Goal: Task Accomplishment & Management: Manage account settings

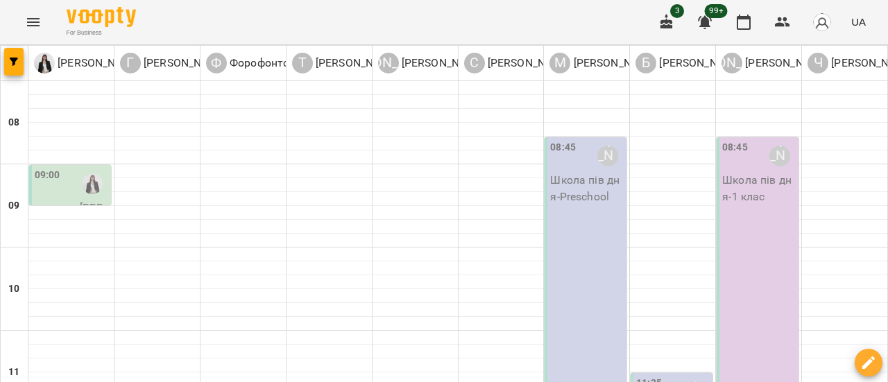
click at [766, 206] on div "08:45 [PERSON_NAME] Школа пів дня - 1 клас" at bounding box center [757, 337] width 82 height 401
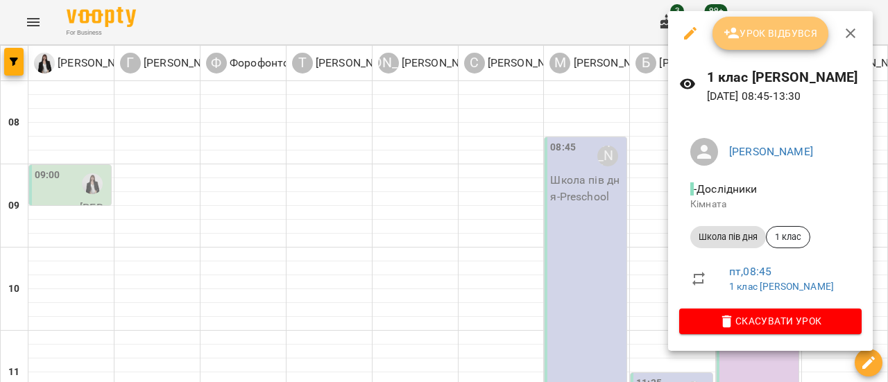
click at [764, 28] on span "Урок відбувся" at bounding box center [770, 33] width 94 height 17
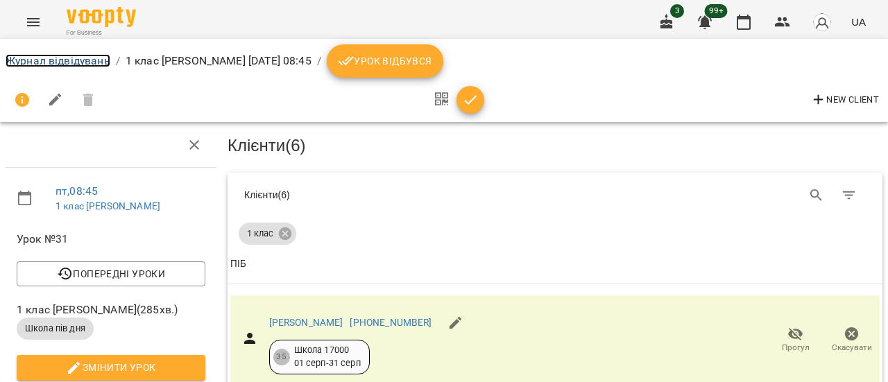
click at [93, 62] on link "Журнал відвідувань" at bounding box center [58, 60] width 105 height 13
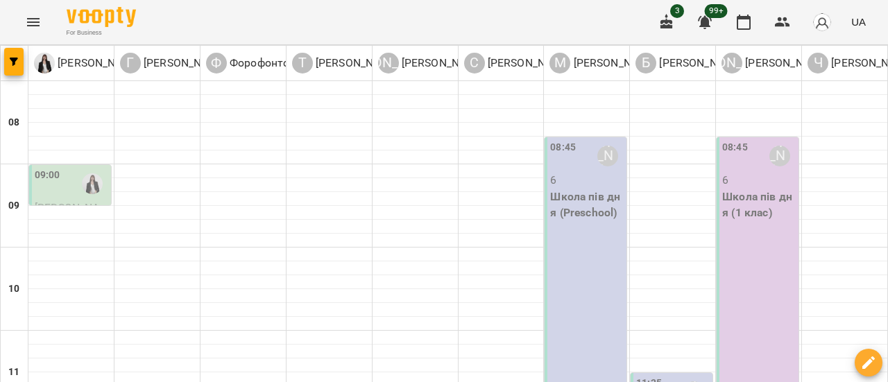
click at [744, 182] on p "6" at bounding box center [759, 180] width 74 height 17
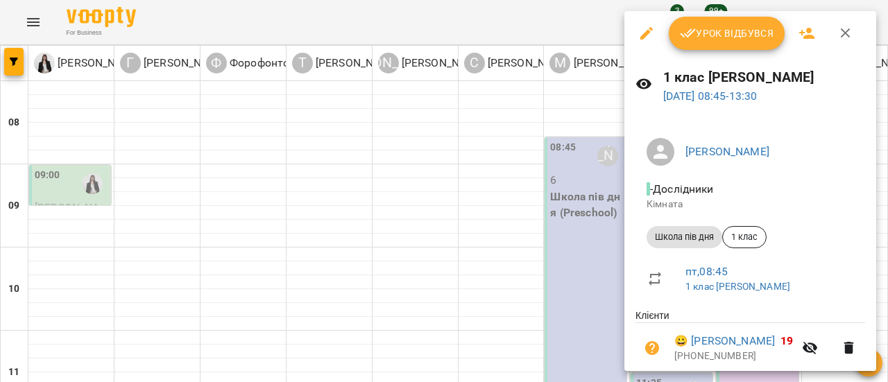
click at [730, 37] on span "Урок відбувся" at bounding box center [727, 33] width 94 height 17
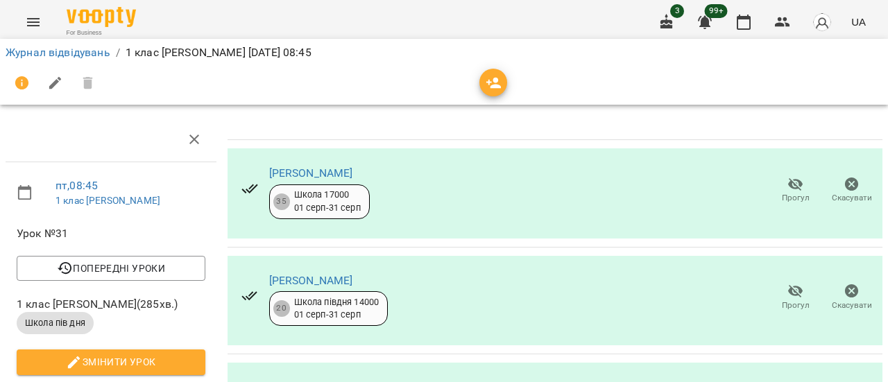
scroll to position [426, 0]
click at [93, 56] on link "Журнал відвідувань" at bounding box center [58, 52] width 105 height 13
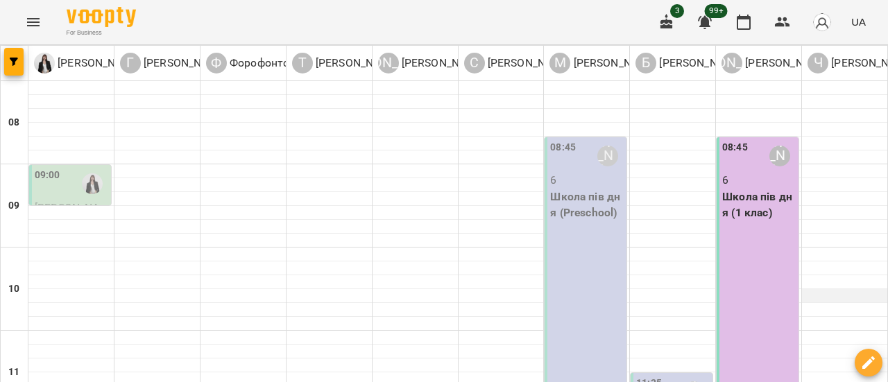
scroll to position [208, 0]
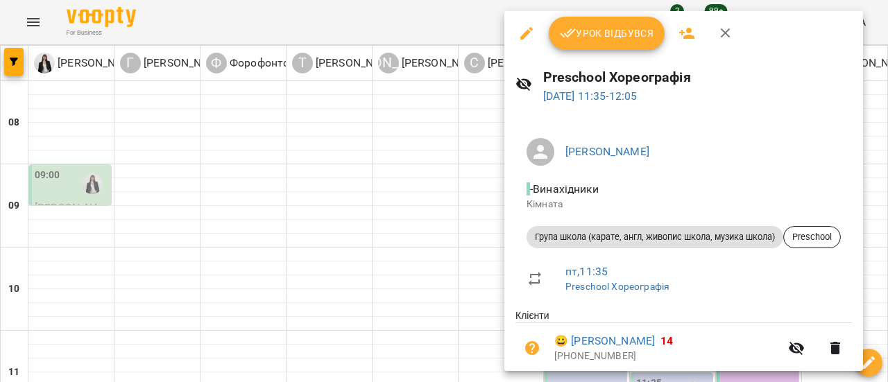
scroll to position [277, 0]
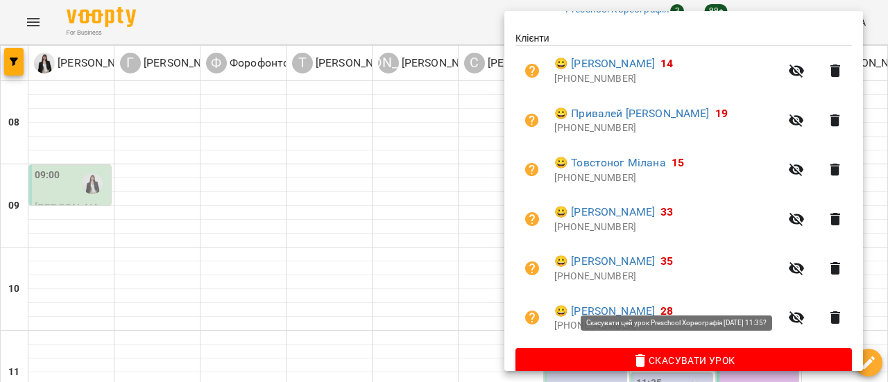
click at [678, 362] on span "Скасувати Урок" at bounding box center [683, 360] width 314 height 17
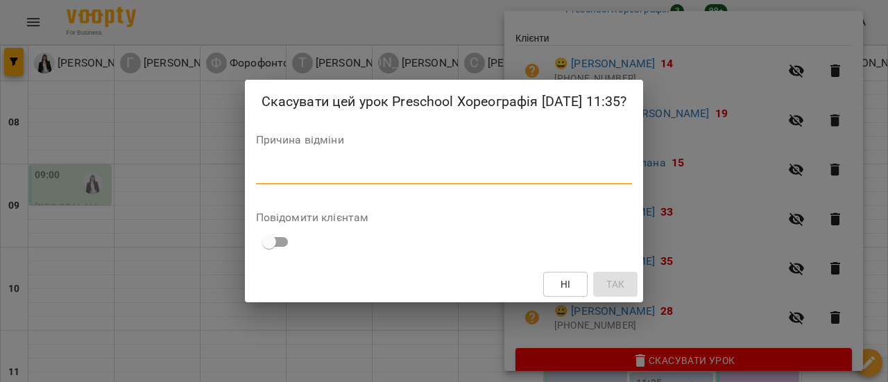
click at [316, 180] on textarea at bounding box center [444, 172] width 377 height 13
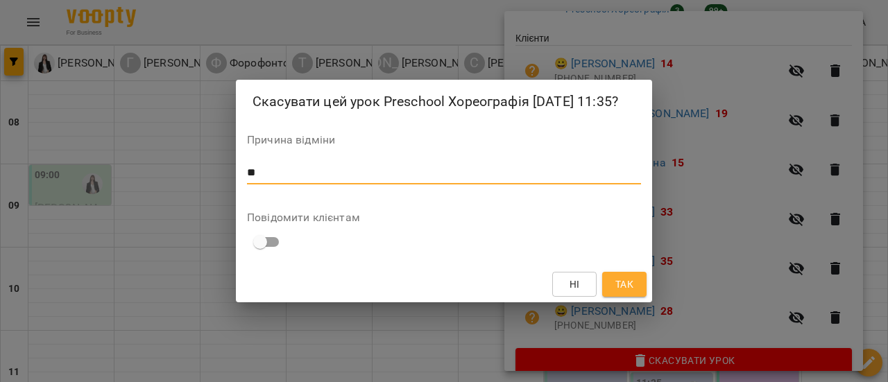
type textarea "*"
type textarea "**********"
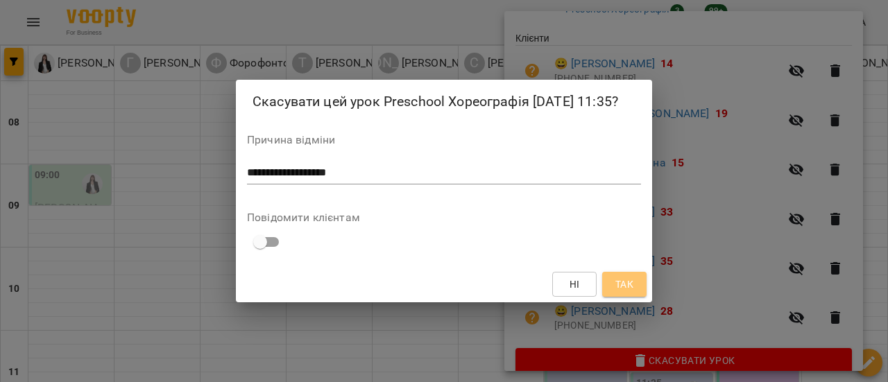
click at [617, 293] on span "Так" at bounding box center [624, 284] width 18 height 17
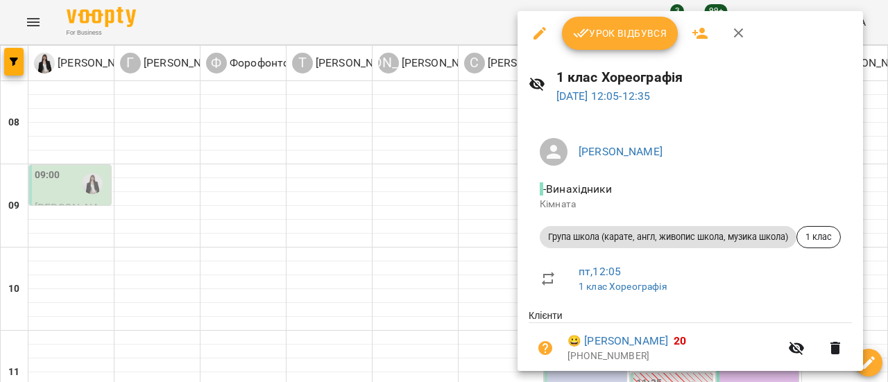
scroll to position [277, 0]
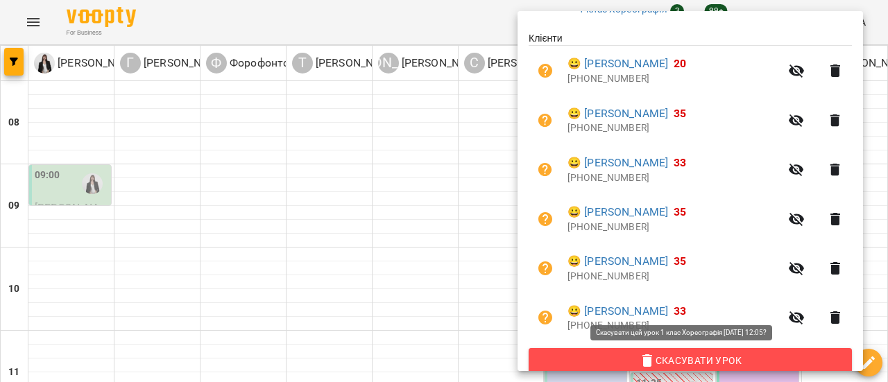
click at [686, 361] on span "Скасувати Урок" at bounding box center [690, 360] width 301 height 17
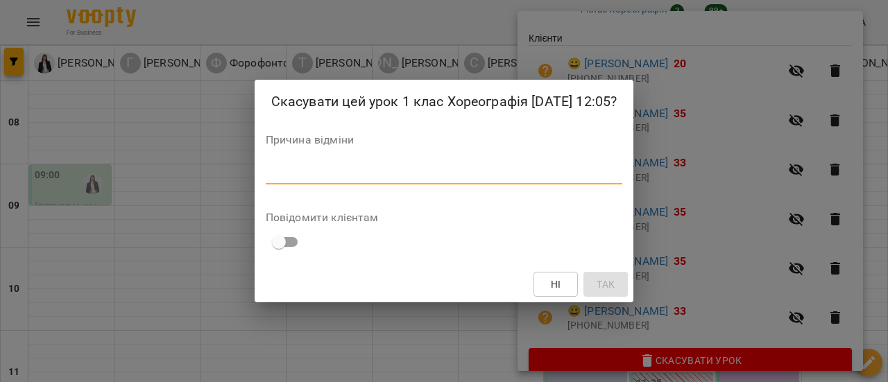
click at [336, 180] on textarea at bounding box center [444, 172] width 357 height 13
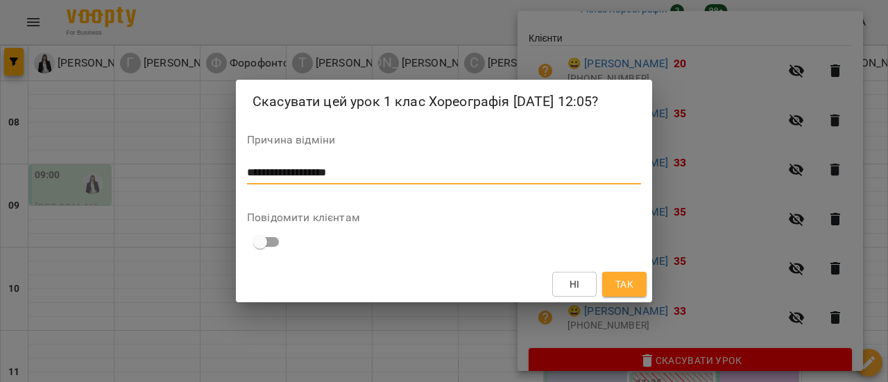
type textarea "**********"
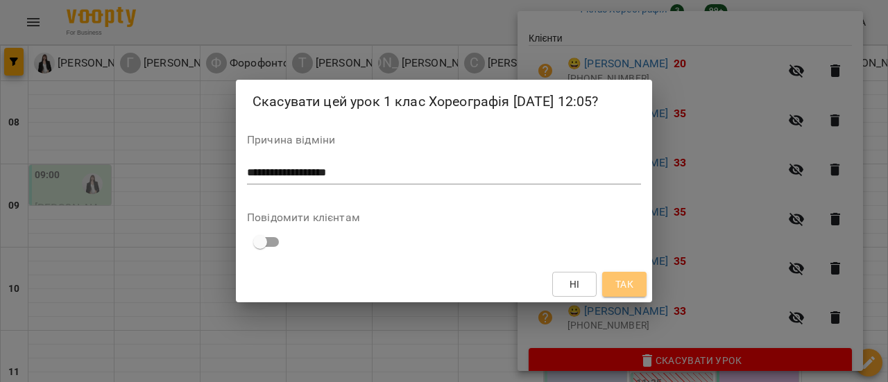
click at [637, 294] on button "Так" at bounding box center [624, 284] width 44 height 25
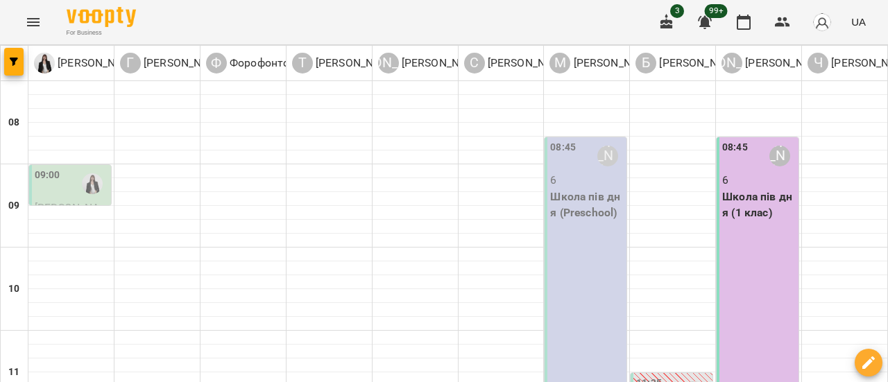
scroll to position [0, 0]
click at [44, 182] on div "09:00" at bounding box center [48, 184] width 26 height 32
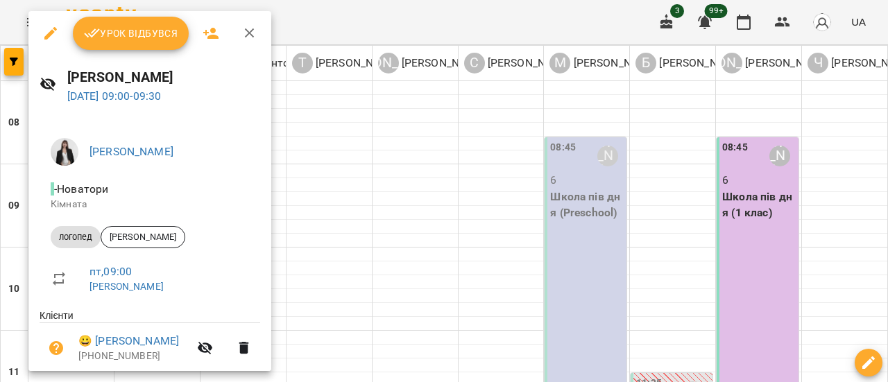
click at [52, 35] on icon "button" at bounding box center [50, 33] width 17 height 17
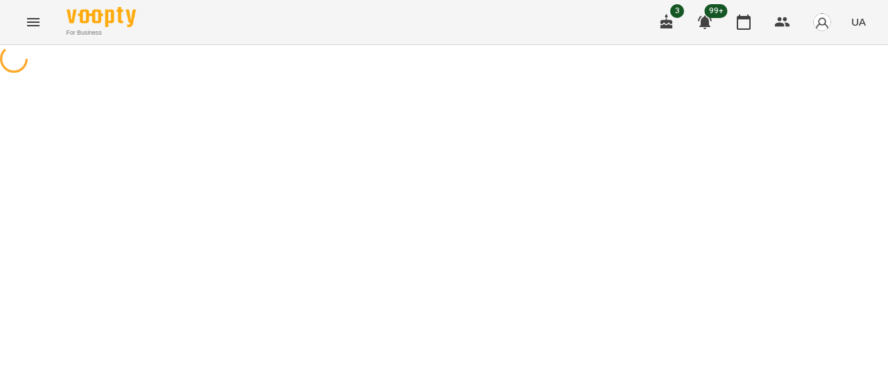
select select "*******"
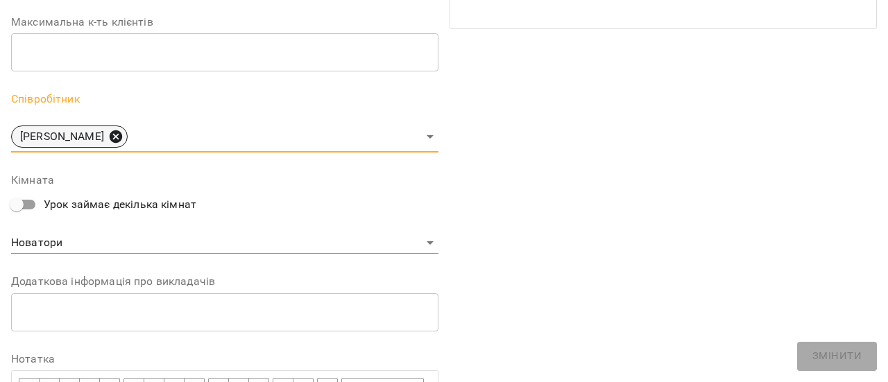
click at [122, 141] on icon at bounding box center [116, 136] width 12 height 12
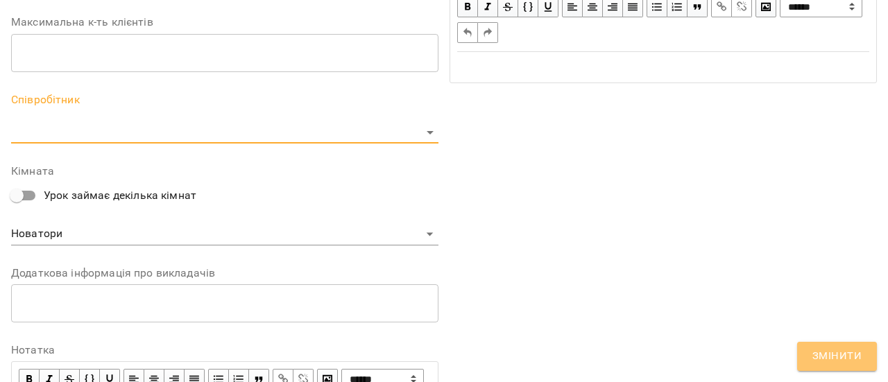
click at [836, 353] on span "Змінити" at bounding box center [836, 356] width 49 height 18
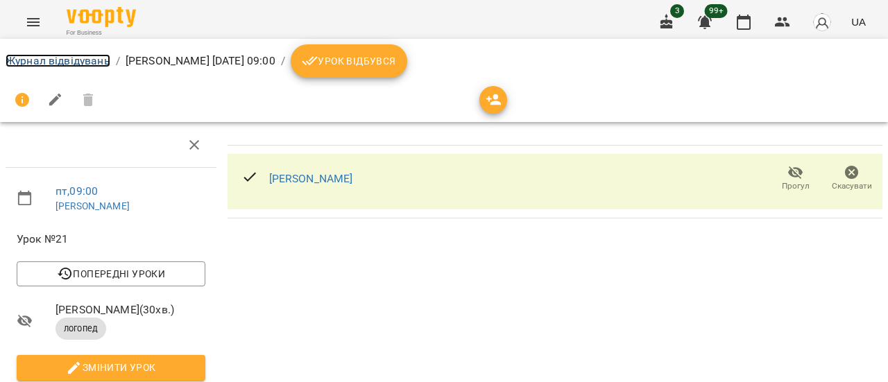
click at [57, 58] on link "Журнал відвідувань" at bounding box center [58, 60] width 105 height 13
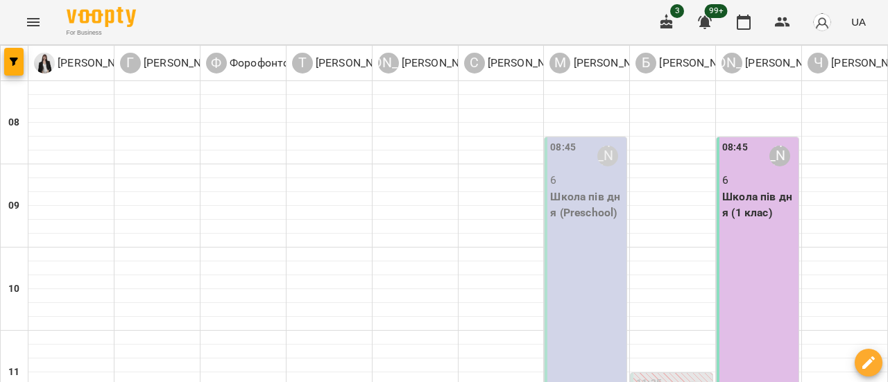
click at [31, 16] on icon "Menu" at bounding box center [33, 22] width 17 height 17
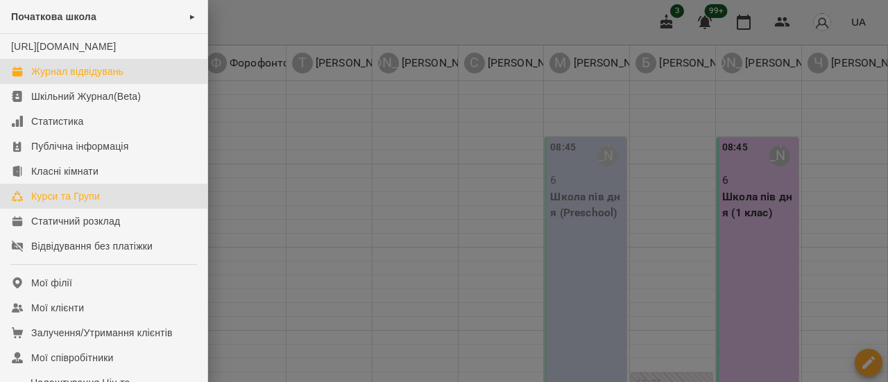
click at [73, 203] on div "Курси та Групи" at bounding box center [65, 196] width 69 height 14
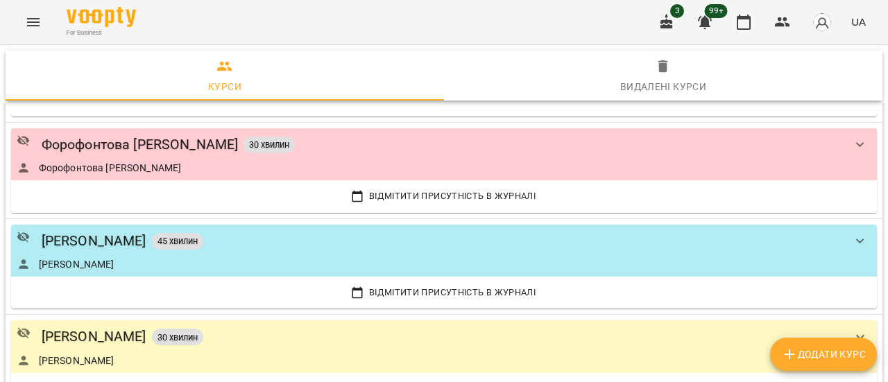
scroll to position [694, 0]
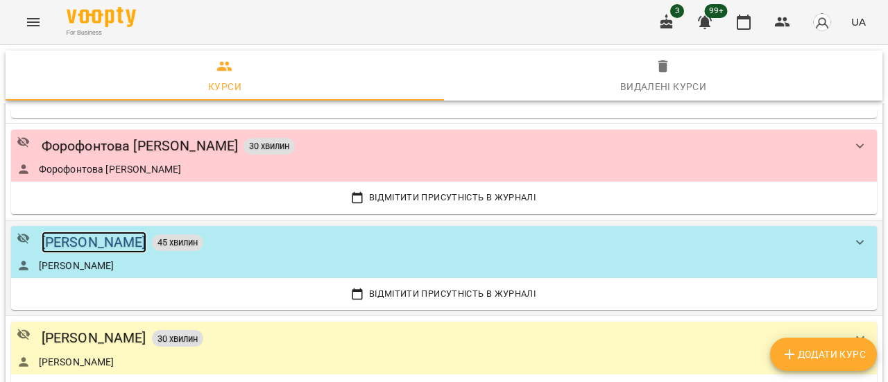
click at [137, 237] on div "[PERSON_NAME]" at bounding box center [94, 243] width 105 height 22
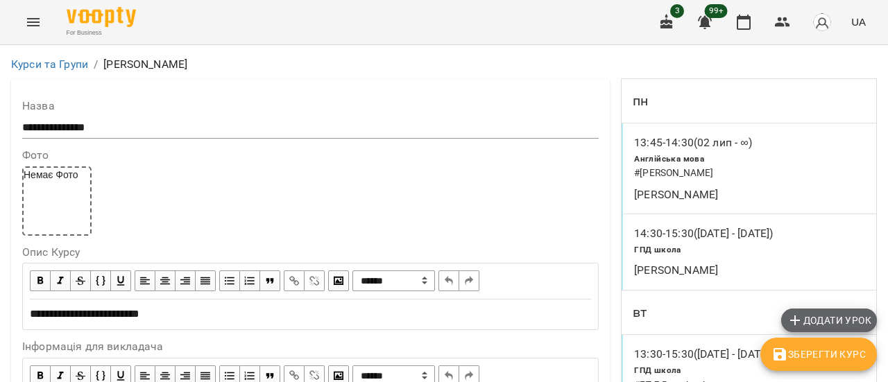
click at [828, 314] on span "Додати урок" at bounding box center [829, 320] width 85 height 17
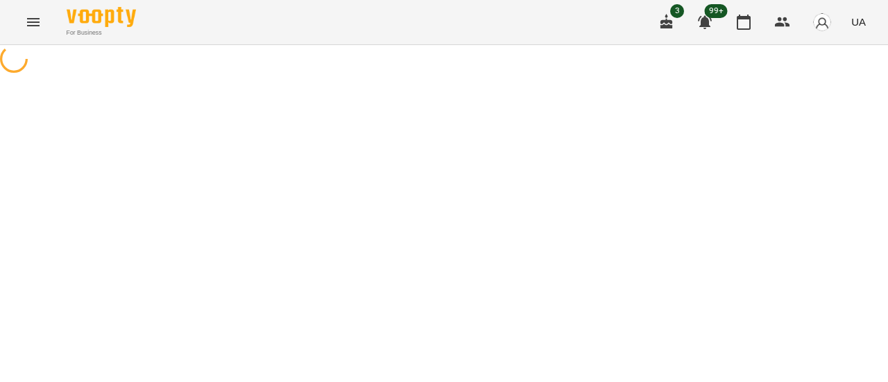
select select "**********"
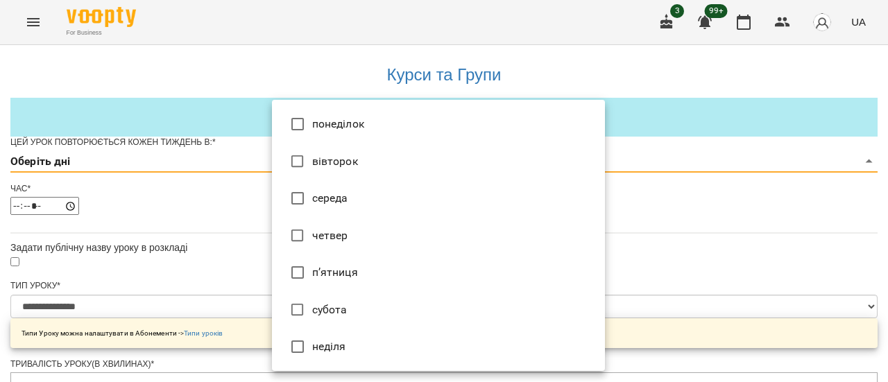
click at [358, 282] on li "п’ятниця" at bounding box center [438, 272] width 333 height 37
type input "*"
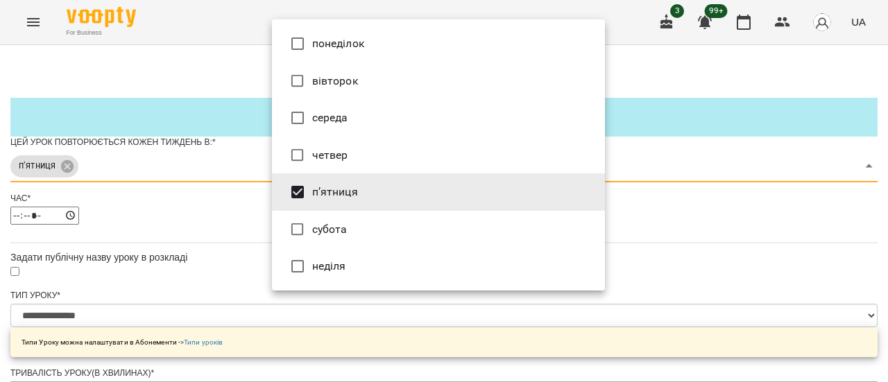
click at [698, 225] on div at bounding box center [444, 191] width 888 height 382
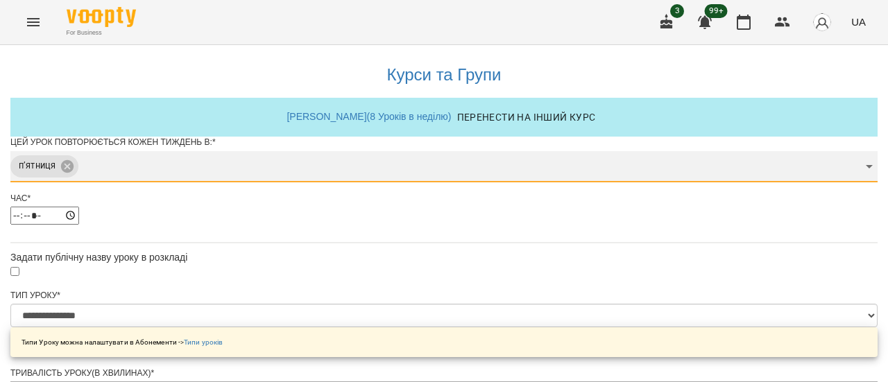
scroll to position [139, 0]
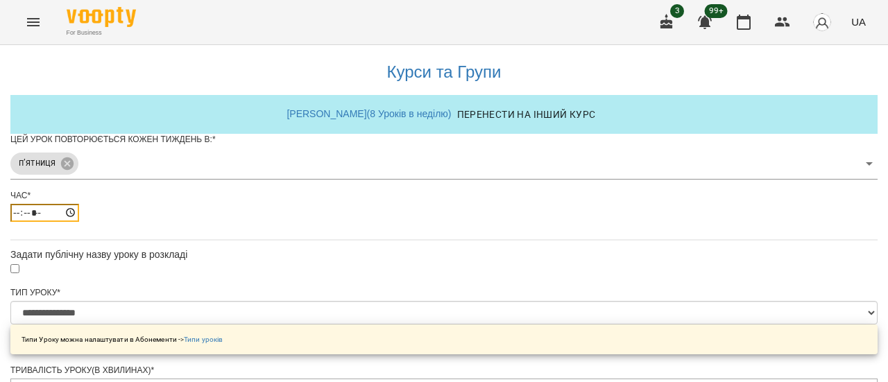
click at [79, 204] on input "*****" at bounding box center [44, 213] width 69 height 18
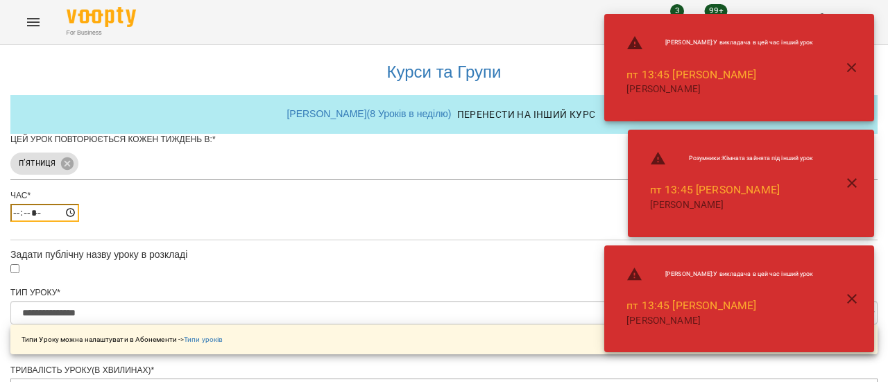
type input "*****"
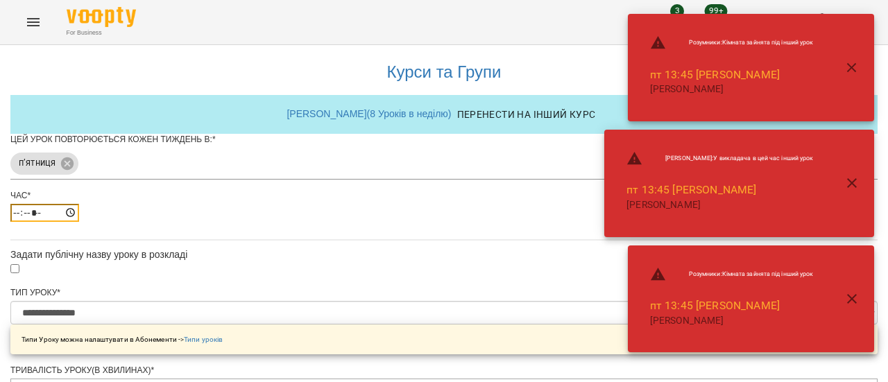
scroll to position [208, 0]
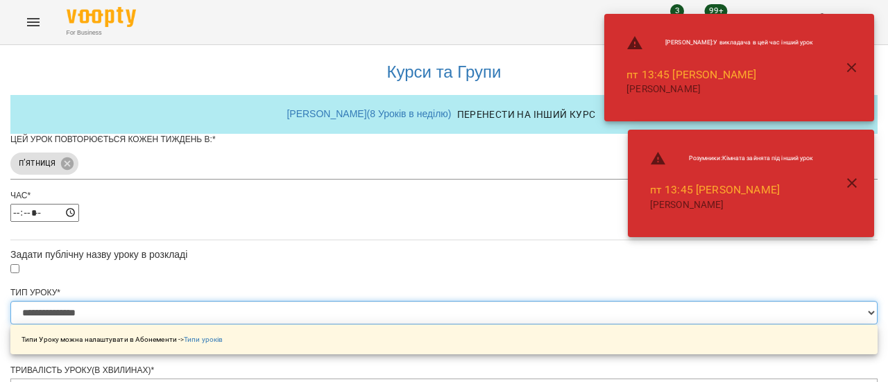
click at [599, 301] on select "**********" at bounding box center [443, 313] width 867 height 24
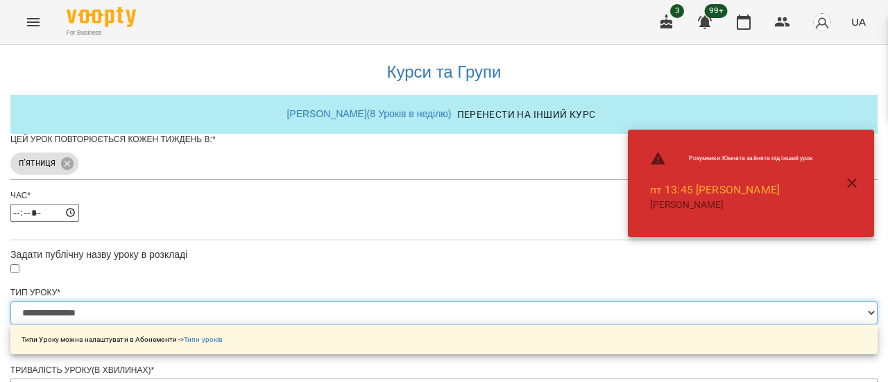
select select "*********"
click at [272, 301] on select "**********" at bounding box center [443, 313] width 867 height 24
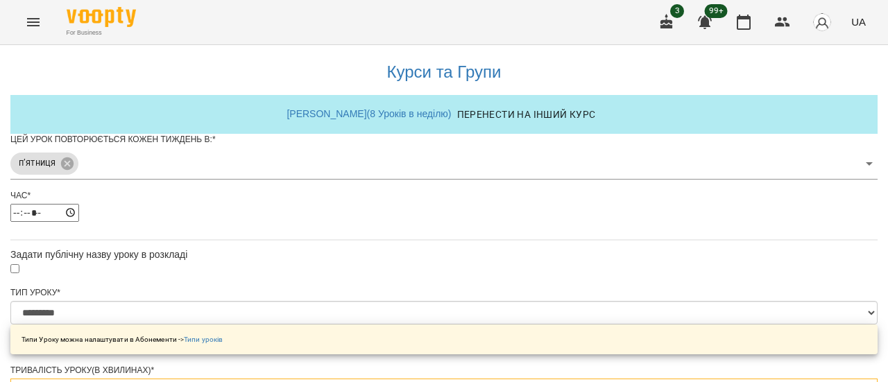
type input "*"
type input "**"
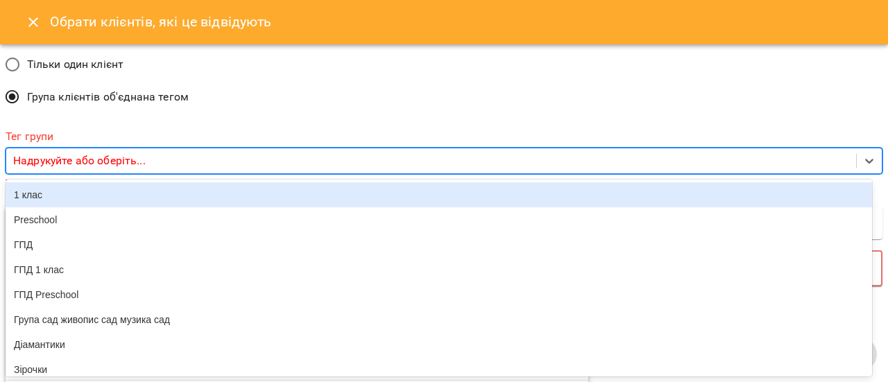
click at [94, 162] on p "Надрукуйте або оберіть..." at bounding box center [79, 161] width 132 height 17
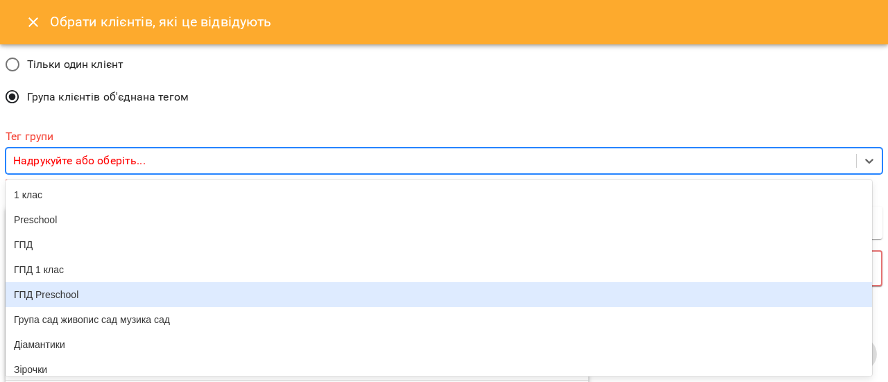
click at [68, 303] on div "ГПД Preschool" at bounding box center [439, 294] width 866 height 25
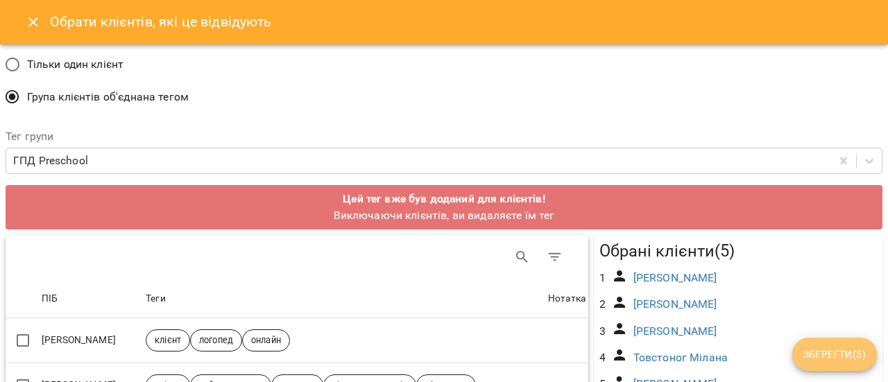
click at [824, 359] on span "Зберегти ( 5 )" at bounding box center [834, 354] width 62 height 17
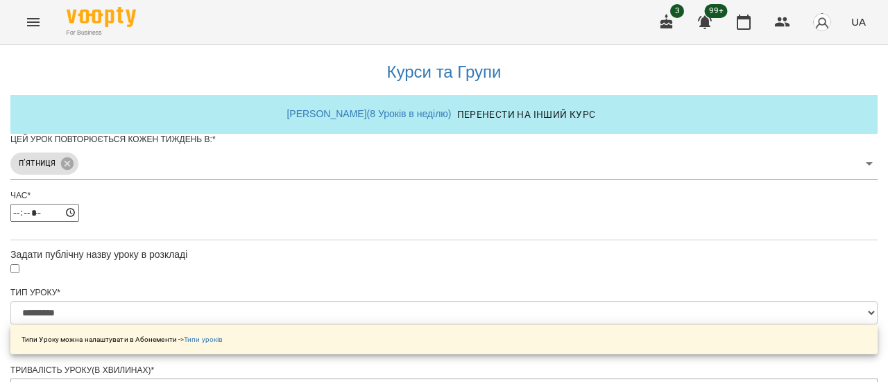
scroll to position [694, 0]
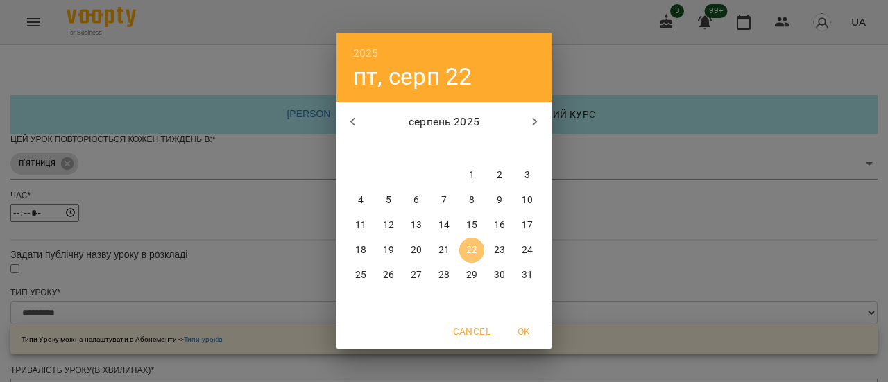
click at [472, 253] on p "22" at bounding box center [471, 250] width 11 height 14
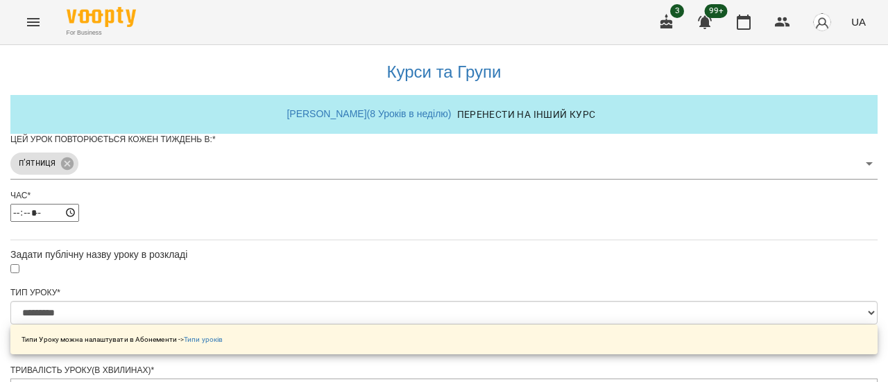
scroll to position [732, 0]
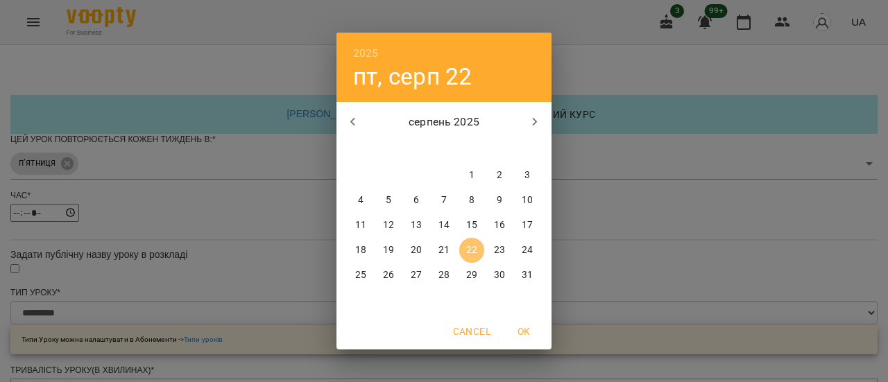
click at [478, 255] on span "22" at bounding box center [471, 250] width 25 height 14
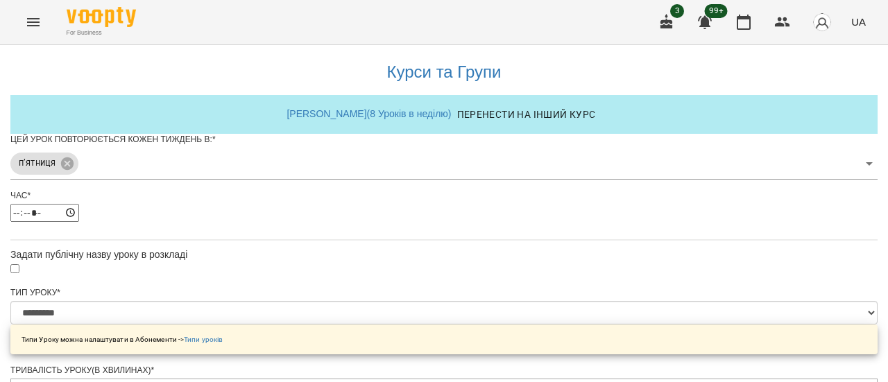
scroll to position [782, 0]
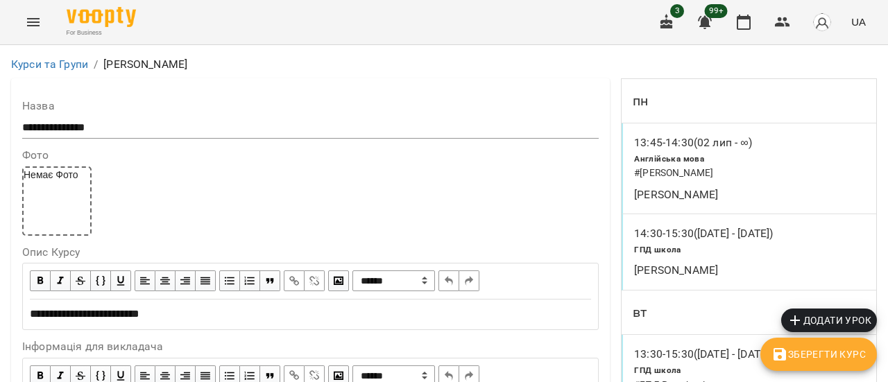
click at [27, 27] on icon "Menu" at bounding box center [33, 22] width 17 height 17
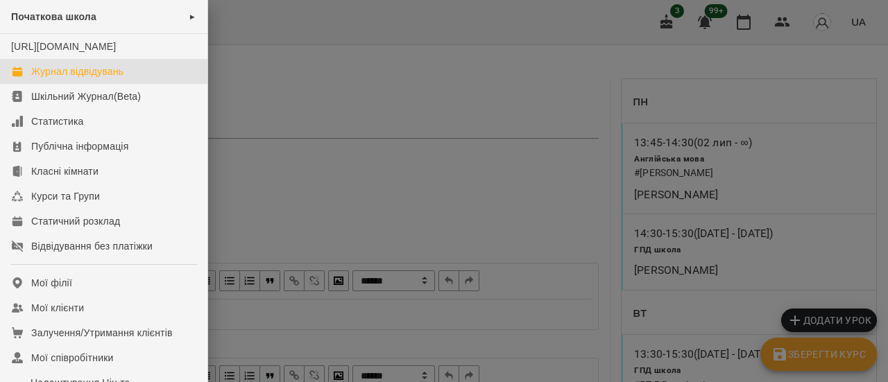
click at [66, 78] on div "Журнал відвідувань" at bounding box center [77, 72] width 92 height 14
